Goal: Task Accomplishment & Management: Use online tool/utility

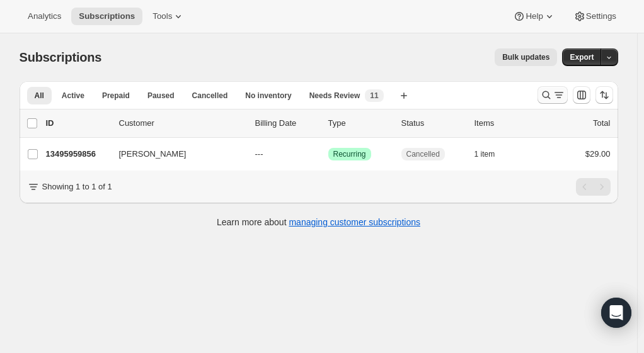
click at [543, 96] on icon "Search and filter results" at bounding box center [546, 95] width 13 height 13
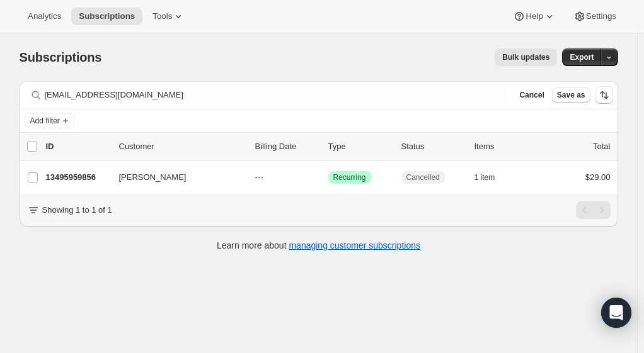
drag, startPoint x: 133, startPoint y: 103, endPoint x: 38, endPoint y: 98, distance: 95.8
click at [38, 98] on div "Filter subscribers [EMAIL_ADDRESS][DOMAIN_NAME] Clear Cancel Save as" at bounding box center [319, 95] width 598 height 28
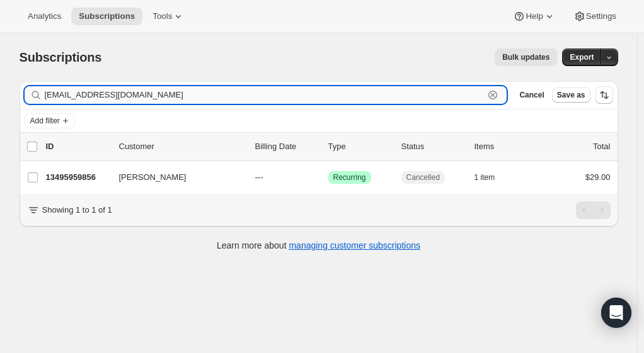
click at [122, 93] on input "[EMAIL_ADDRESS][DOMAIN_NAME]" at bounding box center [265, 95] width 440 height 18
drag, startPoint x: 133, startPoint y: 93, endPoint x: 25, endPoint y: 89, distance: 108.4
click at [25, 89] on div "Filter subscribers [EMAIL_ADDRESS][DOMAIN_NAME] Clear Cancel Save as" at bounding box center [319, 95] width 598 height 28
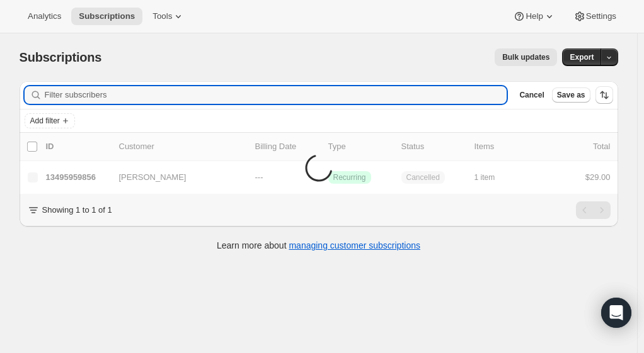
paste input "[EMAIL_ADDRESS][DOMAIN_NAME]"
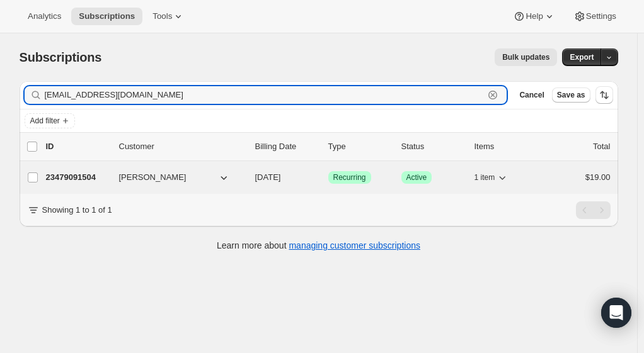
type input "[EMAIL_ADDRESS][DOMAIN_NAME]"
click at [80, 178] on p "23479091504" at bounding box center [77, 177] width 63 height 13
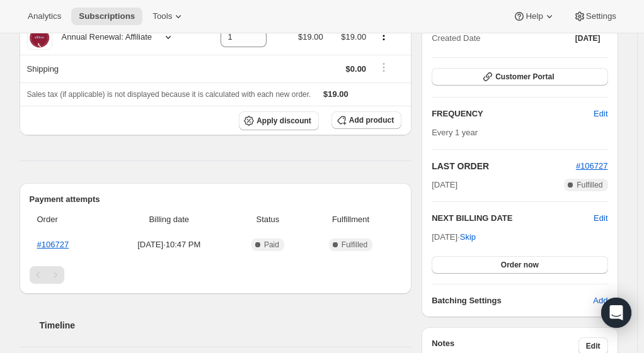
scroll to position [79, 0]
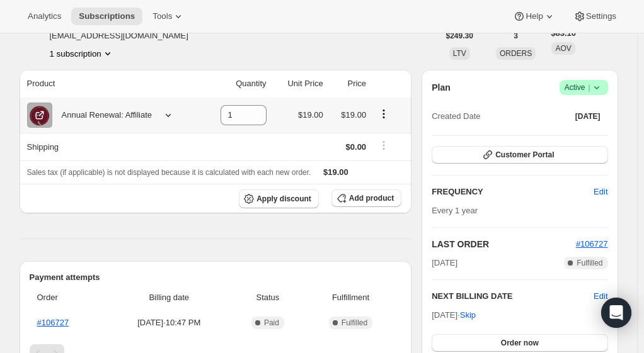
click at [383, 113] on icon "Product actions" at bounding box center [383, 114] width 13 height 13
click at [385, 136] on span "Swap variant" at bounding box center [386, 137] width 47 height 9
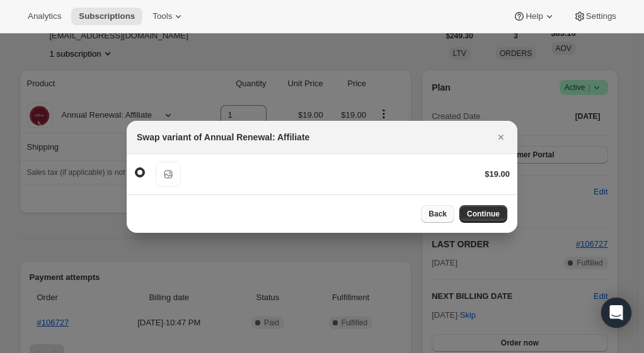
click at [440, 214] on span "Back" at bounding box center [437, 214] width 18 height 10
